Goal: Transaction & Acquisition: Purchase product/service

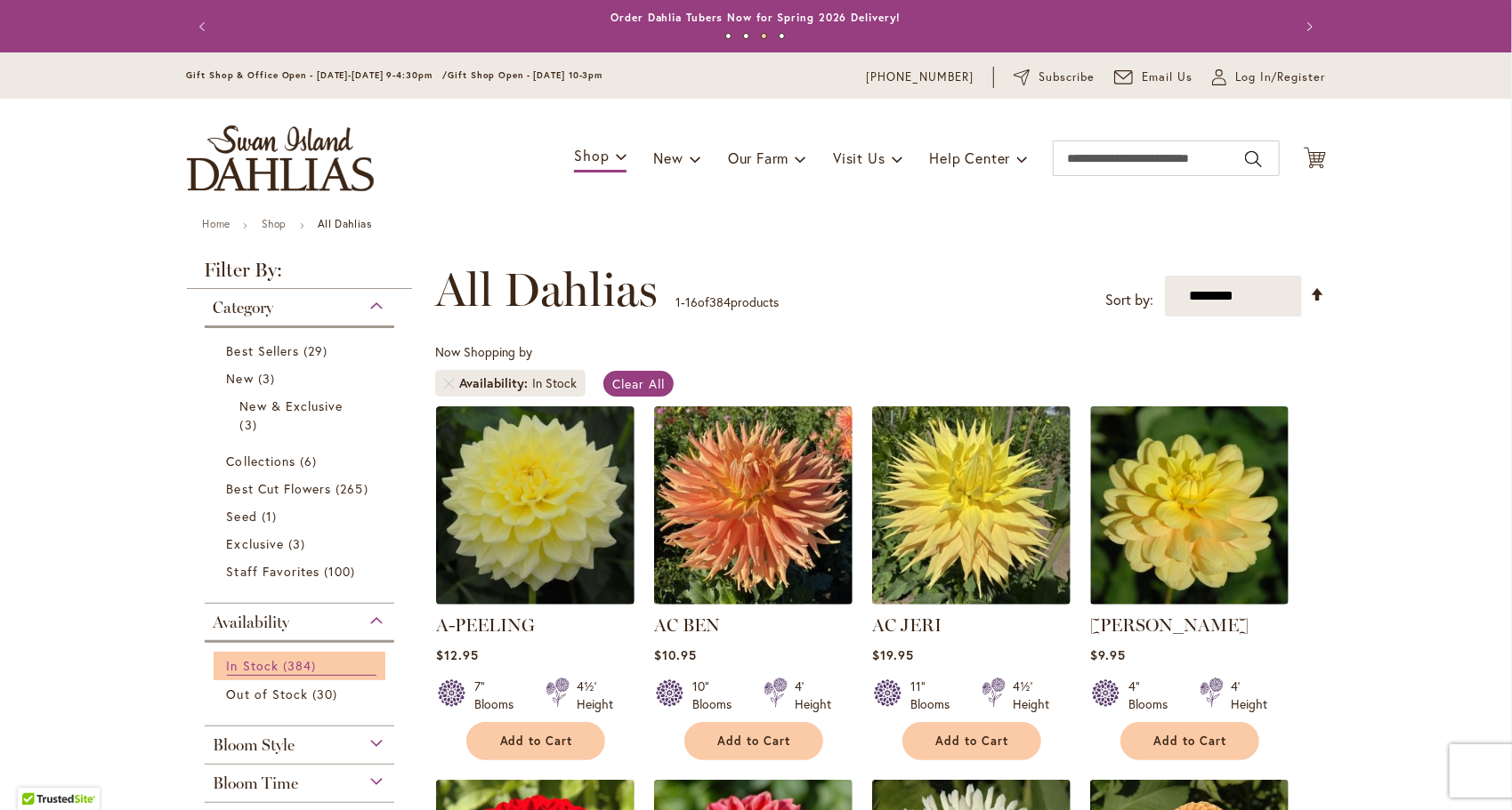
click at [290, 668] on span "384 items" at bounding box center [301, 665] width 37 height 19
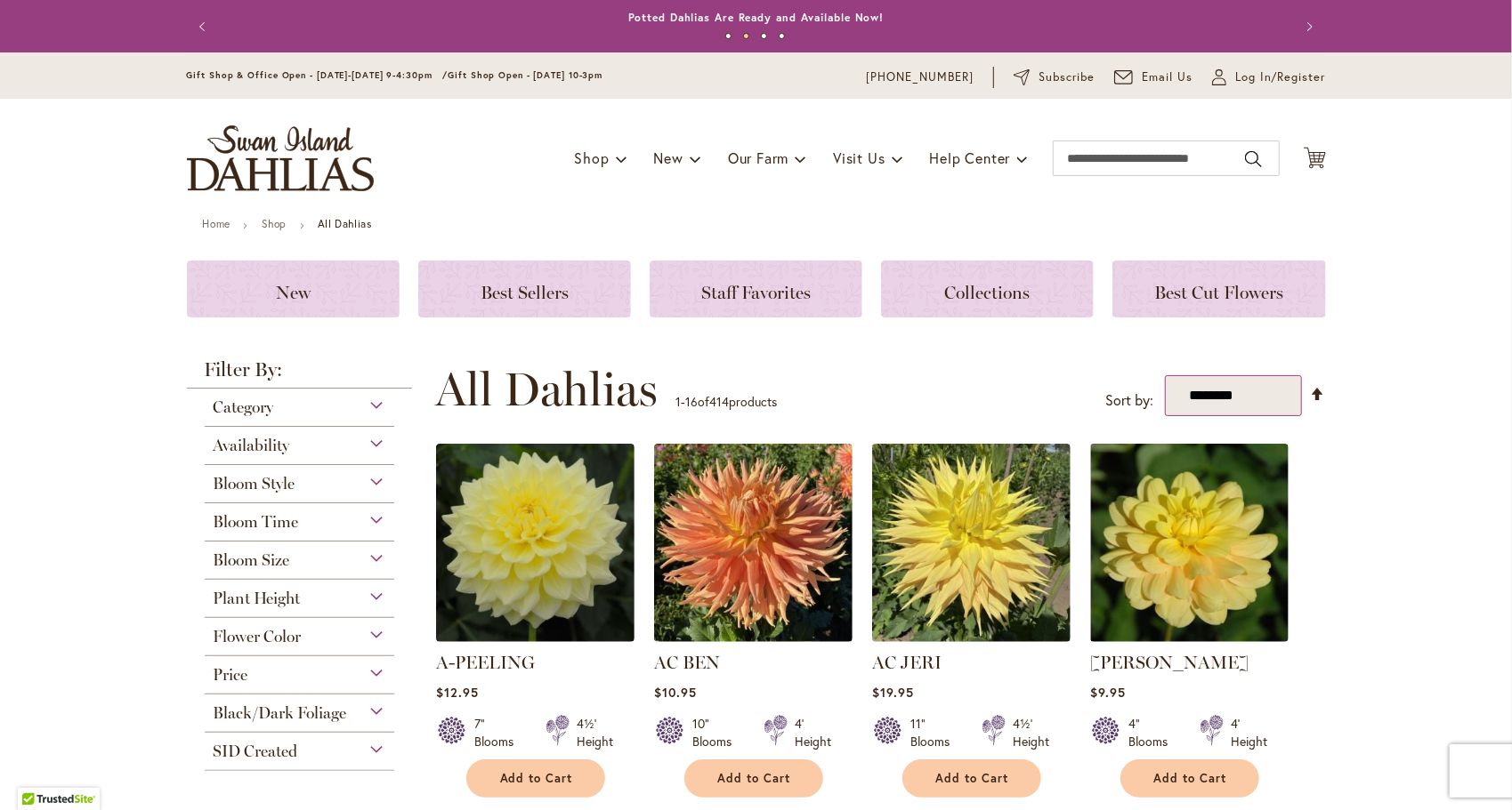
click at [1256, 399] on select "**********" at bounding box center [1232, 395] width 137 height 41
select select "*****"
click at [1164, 376] on select "**********" at bounding box center [1232, 395] width 137 height 41
